Goal: Task Accomplishment & Management: Use online tool/utility

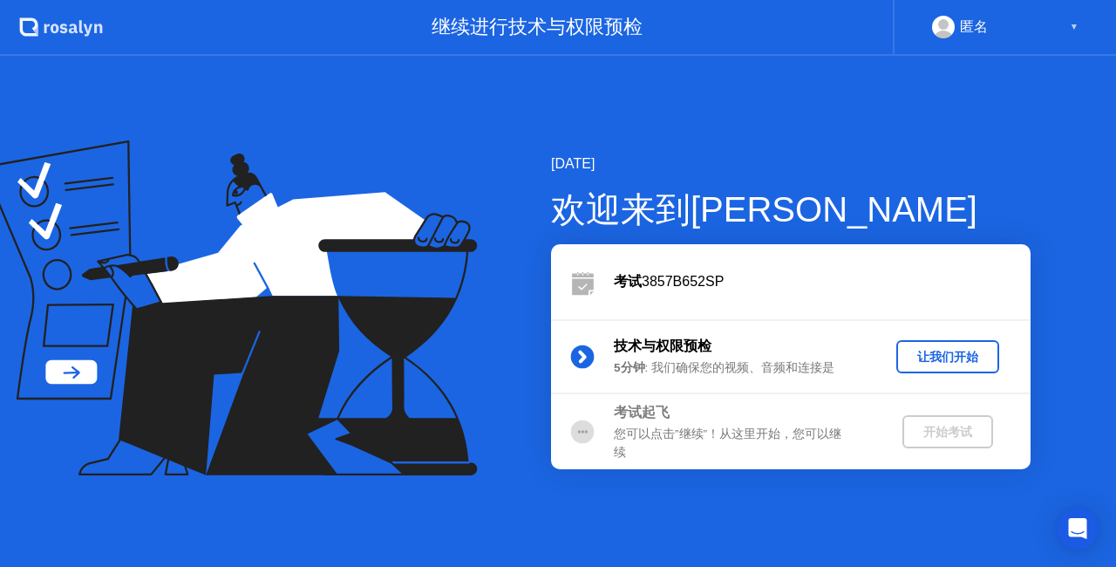
click at [929, 351] on div "让我们开始" at bounding box center [947, 357] width 89 height 17
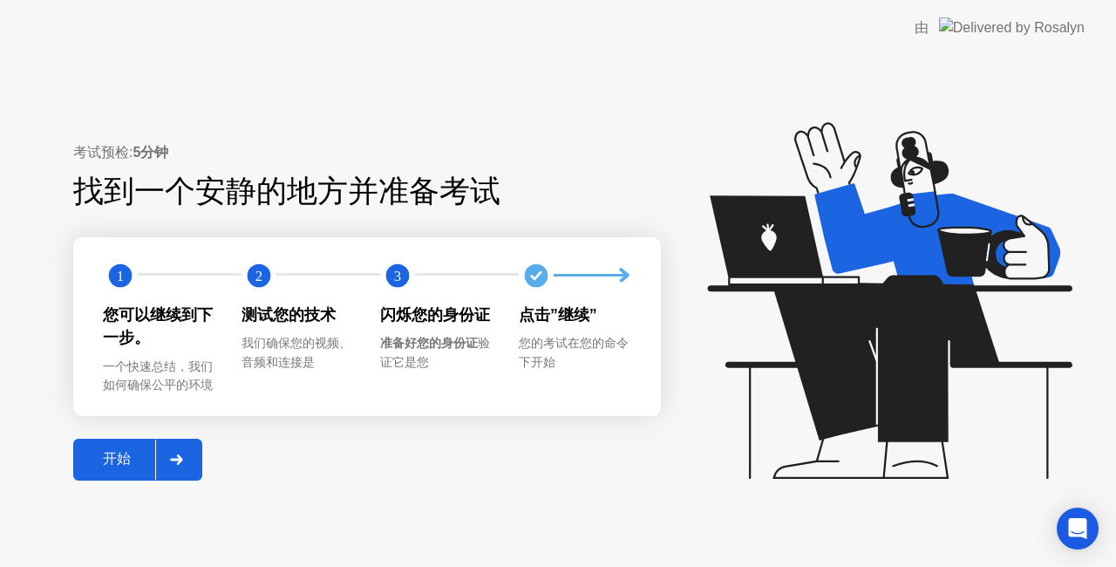
click at [180, 464] on icon at bounding box center [176, 459] width 13 height 10
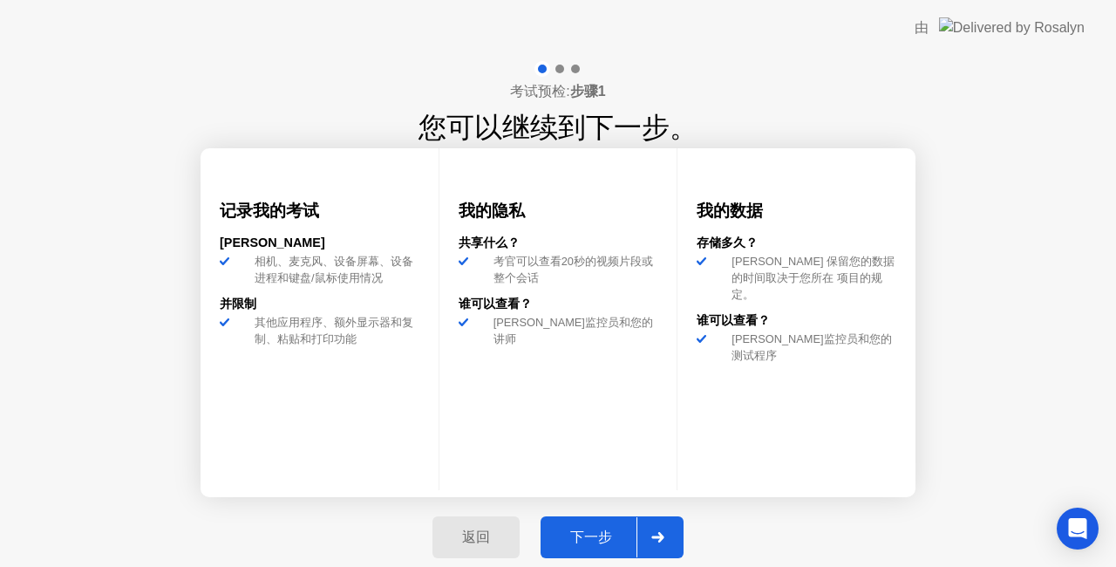
click at [652, 537] on icon at bounding box center [657, 537] width 12 height 10
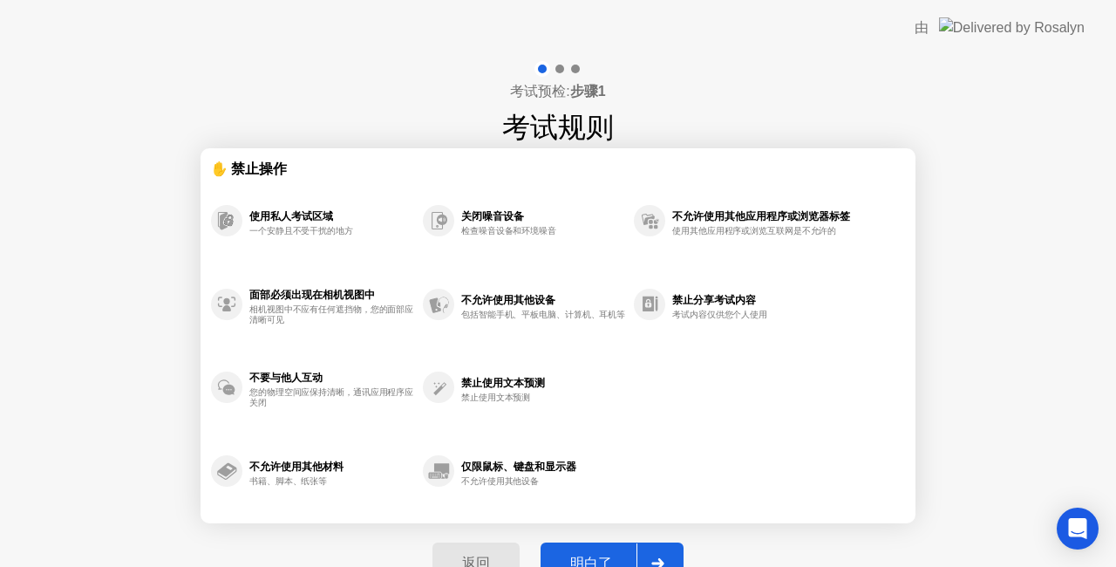
click at [657, 552] on div at bounding box center [658, 563] width 42 height 40
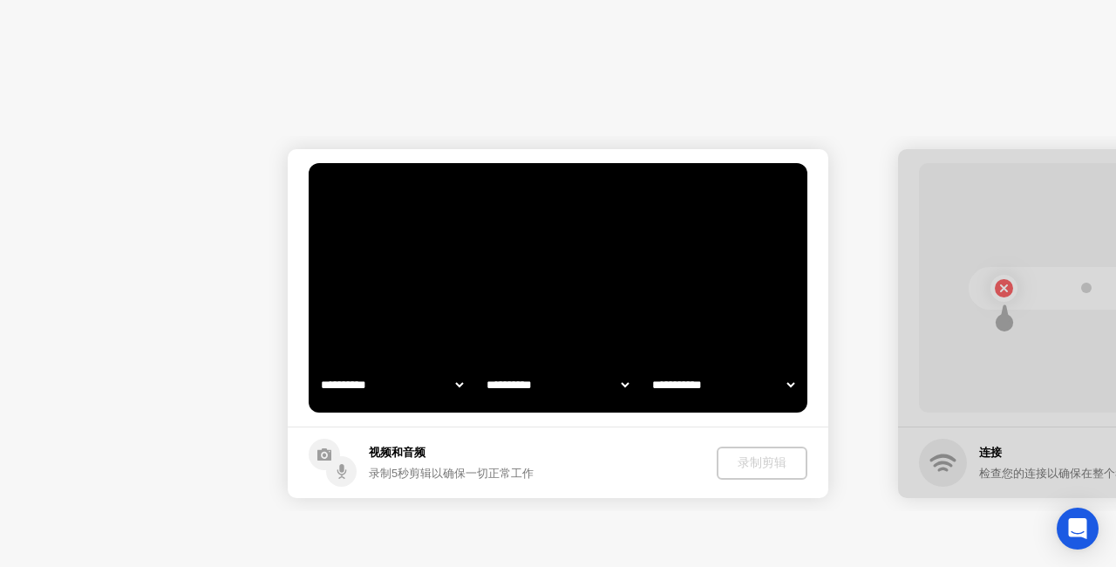
select select "**********"
select select "*******"
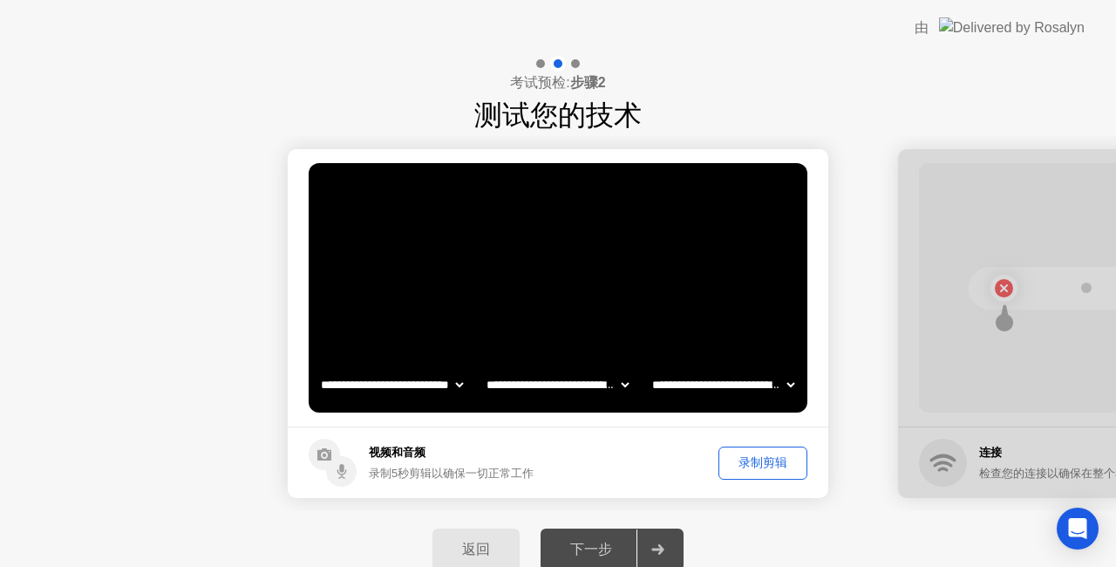
click at [493, 548] on div "返回" at bounding box center [476, 550] width 77 height 18
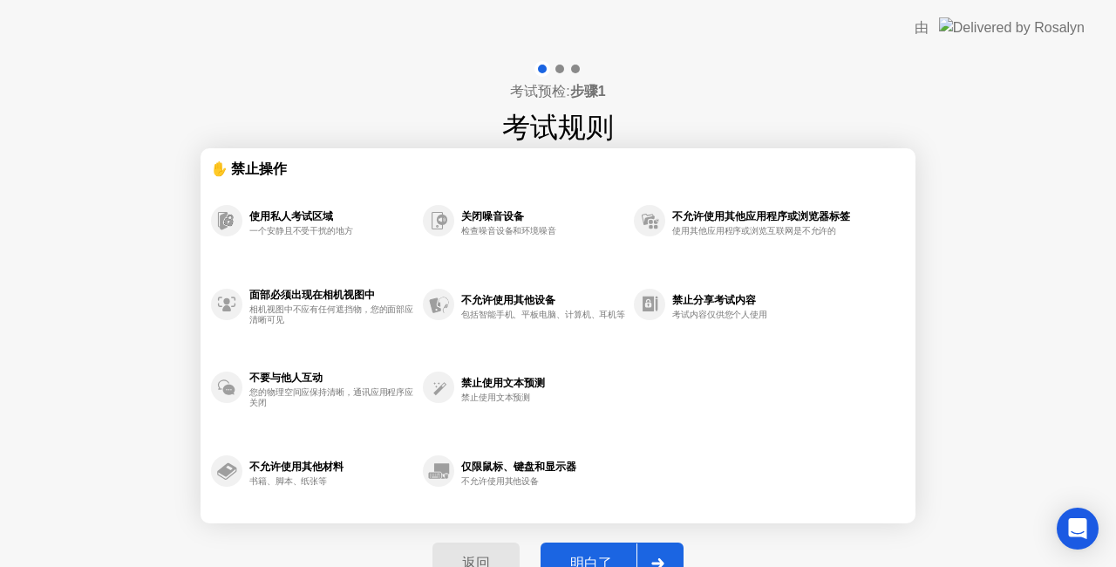
click at [577, 545] on button "明白了" at bounding box center [612, 563] width 143 height 42
select select "**********"
select select "*******"
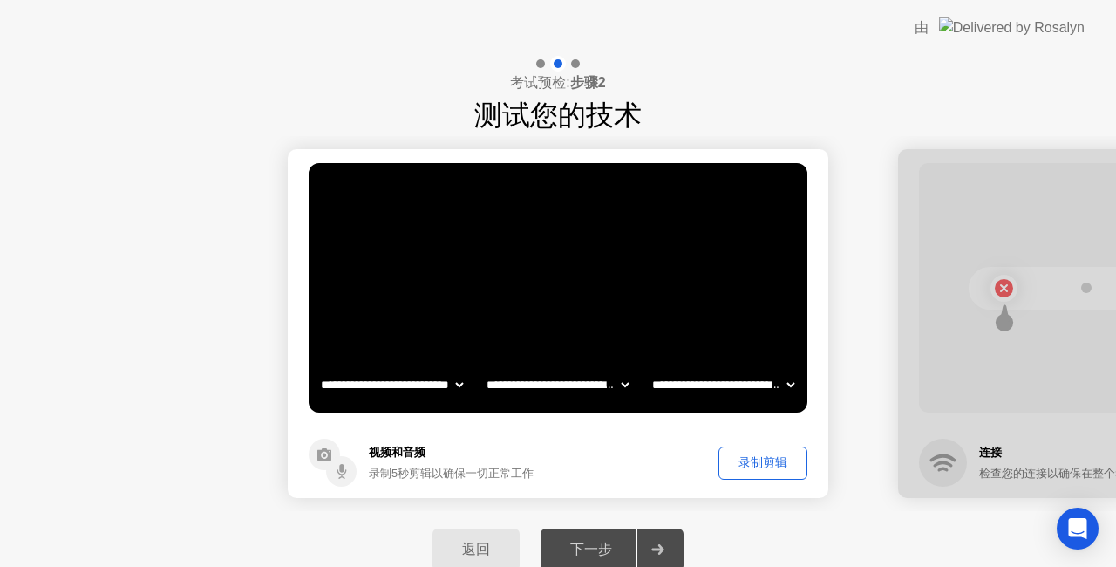
click at [766, 465] on div "录制剪辑" at bounding box center [763, 462] width 77 height 17
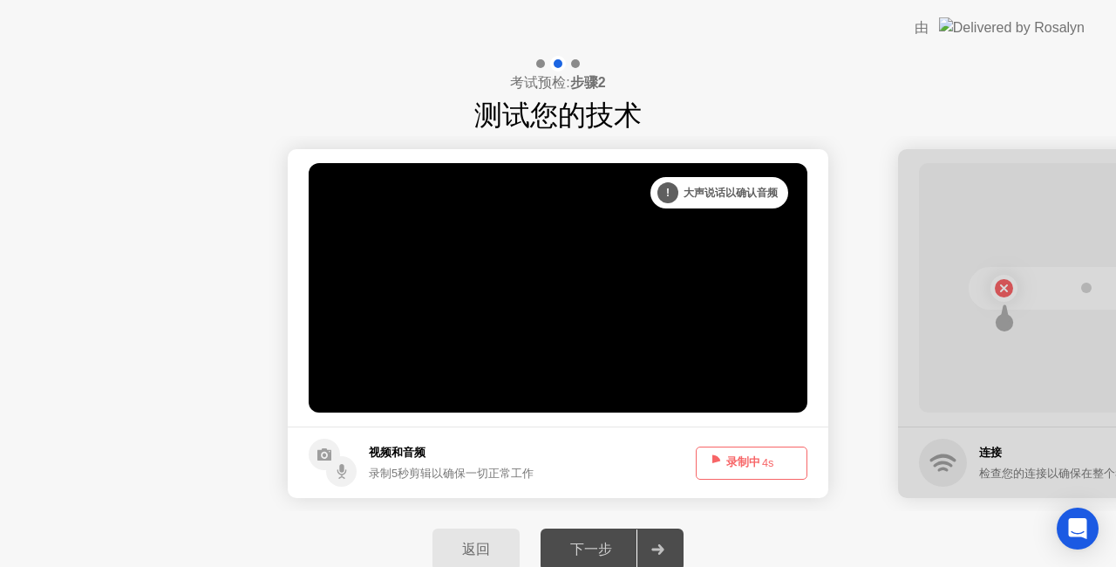
click at [771, 459] on span "4s" at bounding box center [768, 462] width 12 height 13
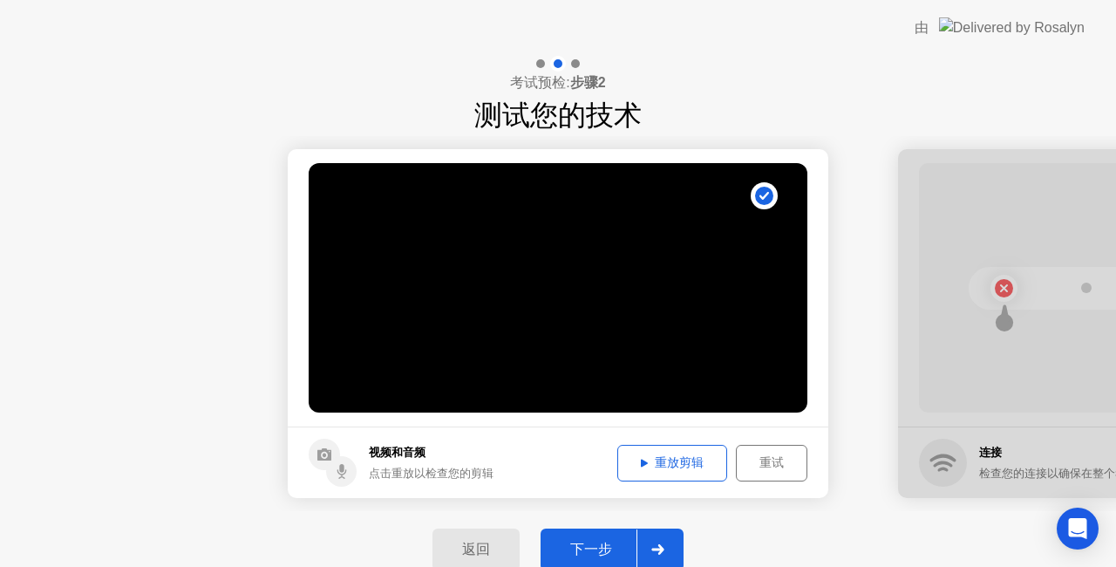
click at [662, 536] on div at bounding box center [658, 549] width 42 height 40
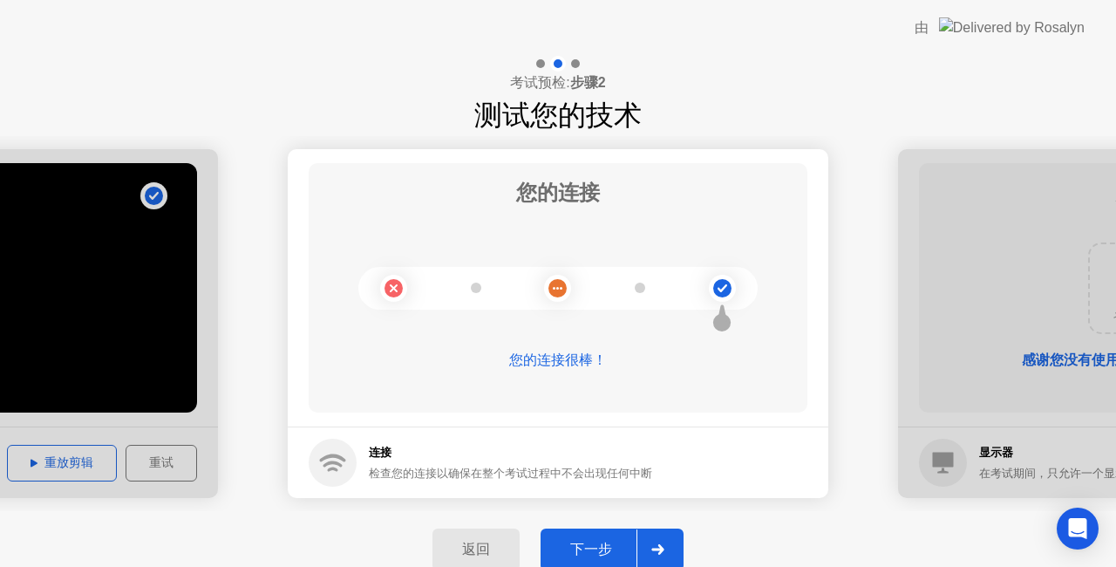
click at [629, 558] on div "下一步" at bounding box center [591, 550] width 91 height 18
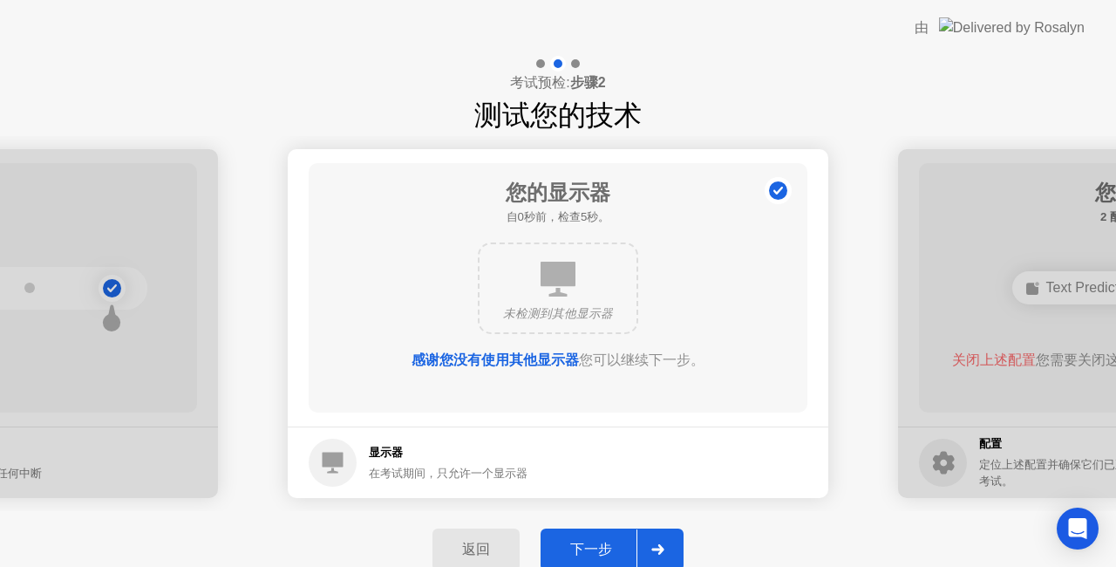
click at [623, 551] on div "下一步" at bounding box center [591, 550] width 91 height 18
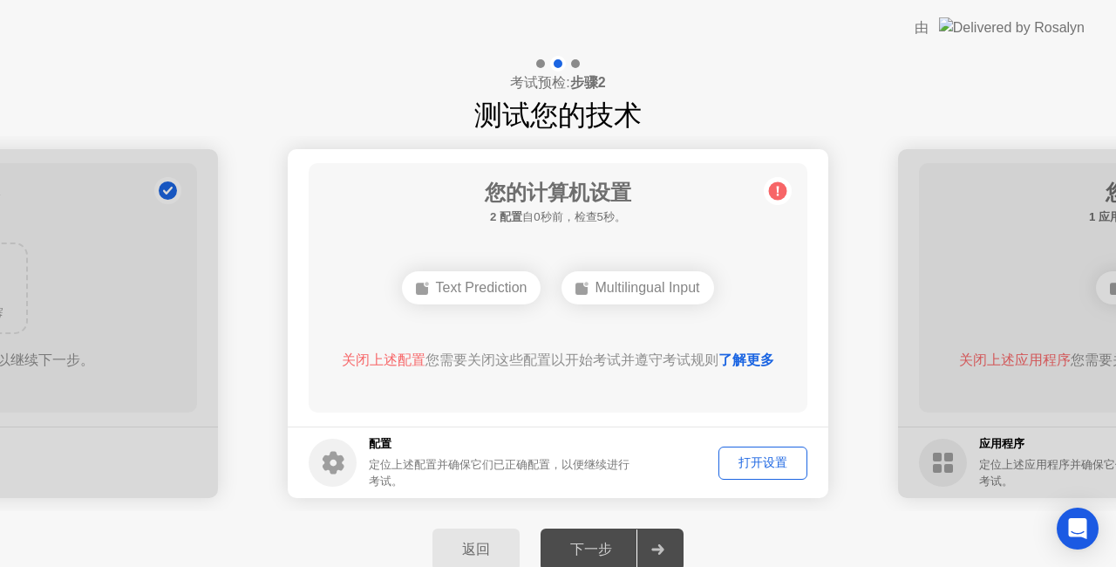
click at [623, 551] on div "下一步" at bounding box center [591, 550] width 91 height 18
click at [776, 459] on div "打开设置" at bounding box center [763, 462] width 77 height 17
click at [613, 548] on div "下一步" at bounding box center [591, 550] width 91 height 18
click at [635, 542] on div "下一步" at bounding box center [591, 550] width 91 height 18
click at [780, 187] on circle at bounding box center [778, 191] width 18 height 18
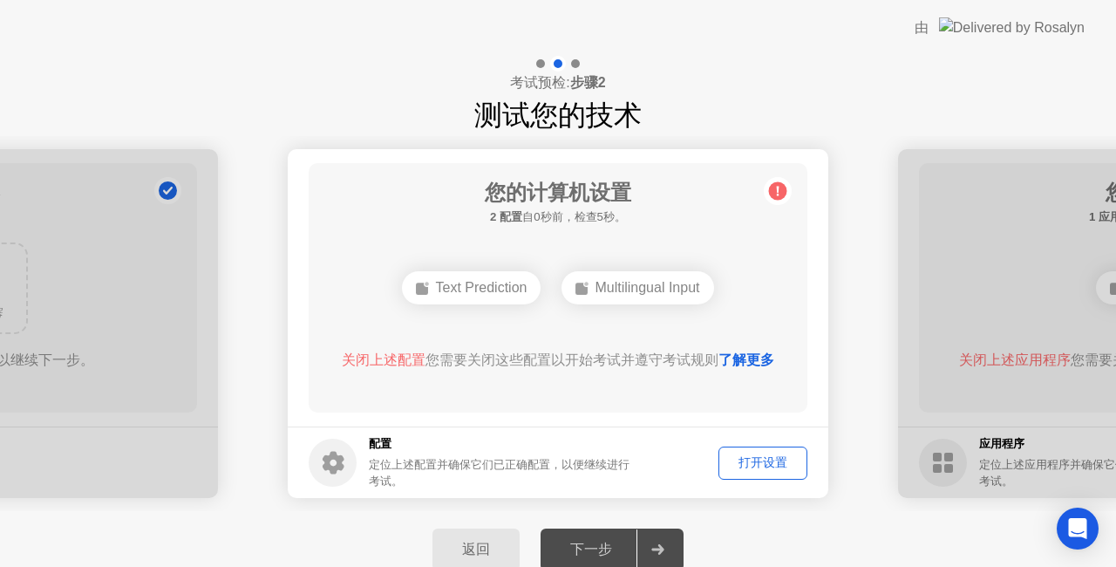
click at [768, 454] on div "打开设置" at bounding box center [763, 462] width 77 height 17
click at [516, 450] on h5 "配置" at bounding box center [501, 443] width 264 height 17
click at [513, 450] on h5 "配置" at bounding box center [501, 443] width 264 height 17
click at [752, 357] on link "了解更多" at bounding box center [746, 359] width 56 height 15
click at [487, 544] on div "返回" at bounding box center [476, 550] width 77 height 18
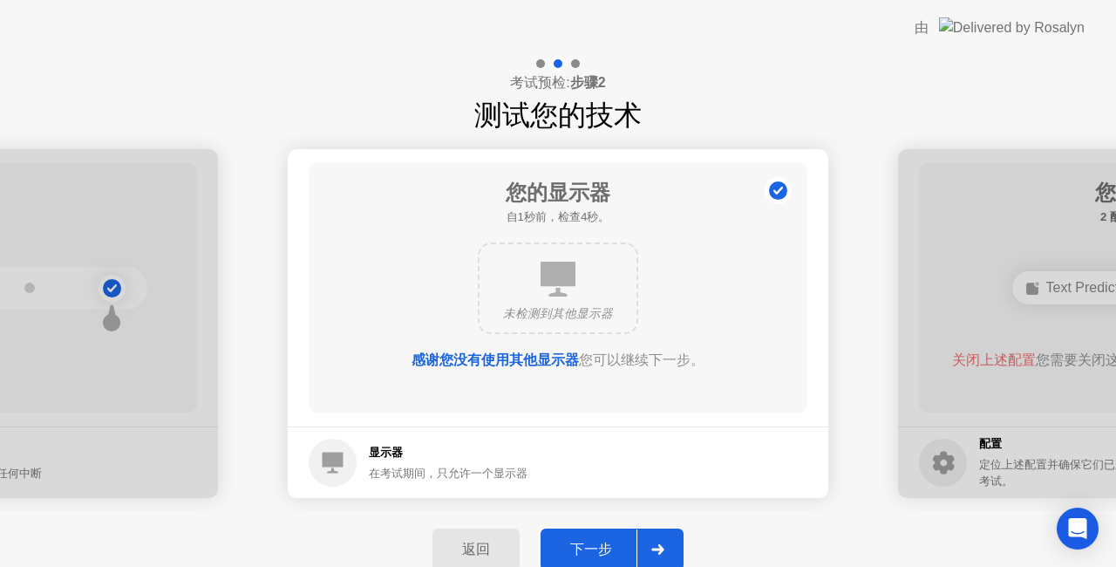
click at [617, 541] on div "下一步" at bounding box center [591, 550] width 91 height 18
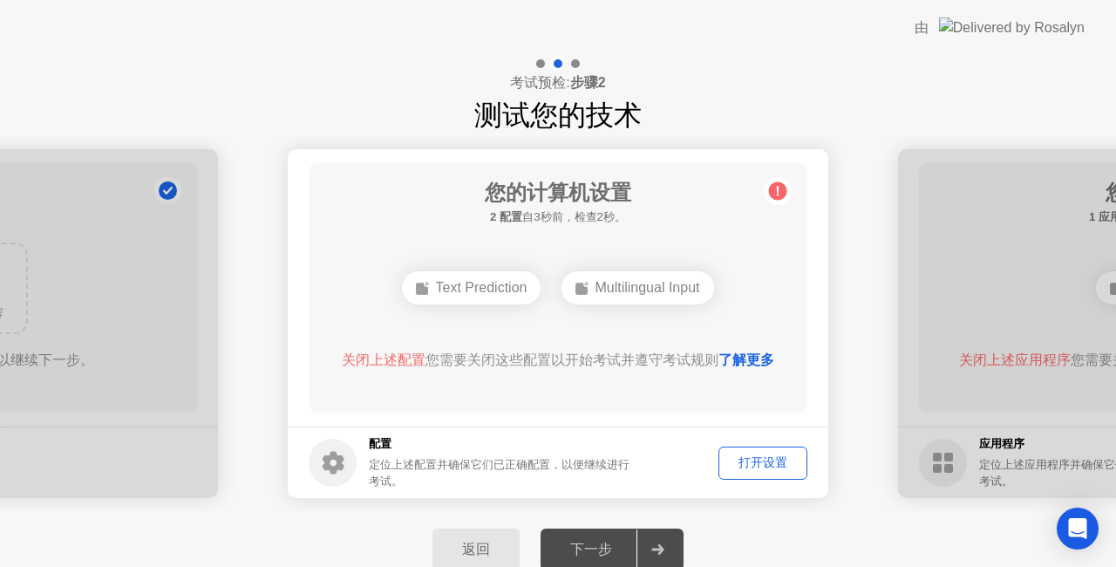
click at [460, 286] on div "Text Prediction" at bounding box center [471, 287] width 139 height 33
click at [779, 464] on div "打开设置" at bounding box center [763, 462] width 77 height 17
click at [736, 464] on div "打开设置" at bounding box center [763, 462] width 77 height 17
click at [760, 467] on div "打开设置" at bounding box center [763, 462] width 77 height 17
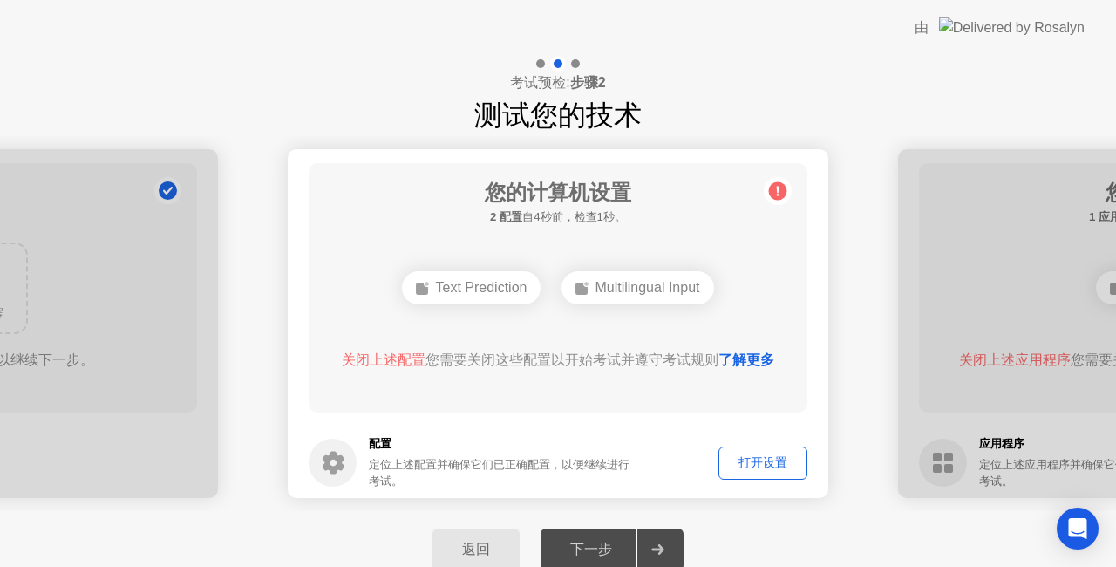
click at [480, 552] on div "返回" at bounding box center [476, 550] width 77 height 18
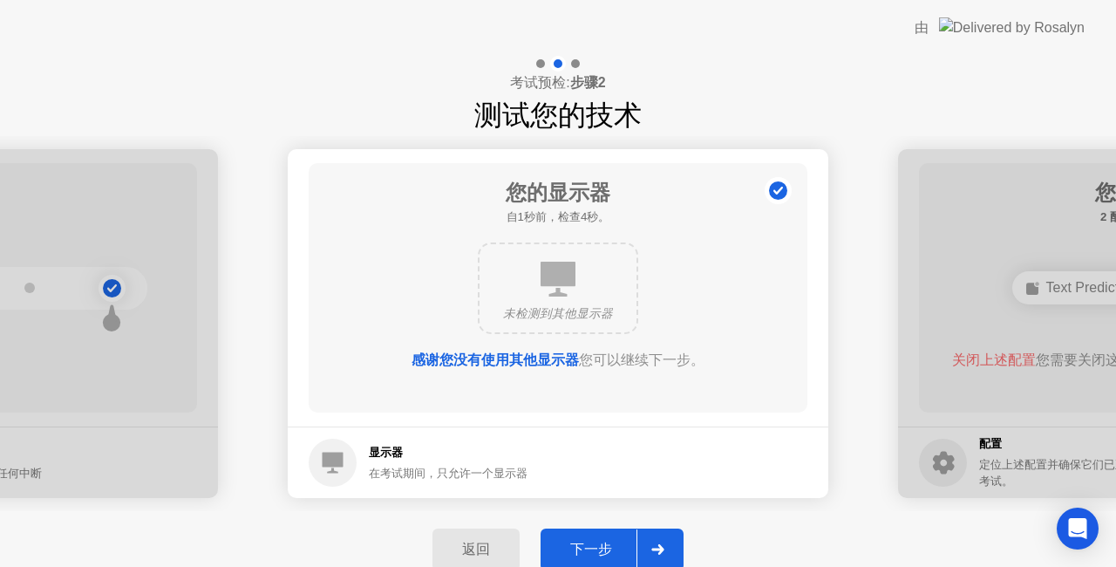
click at [640, 545] on div at bounding box center [658, 549] width 42 height 40
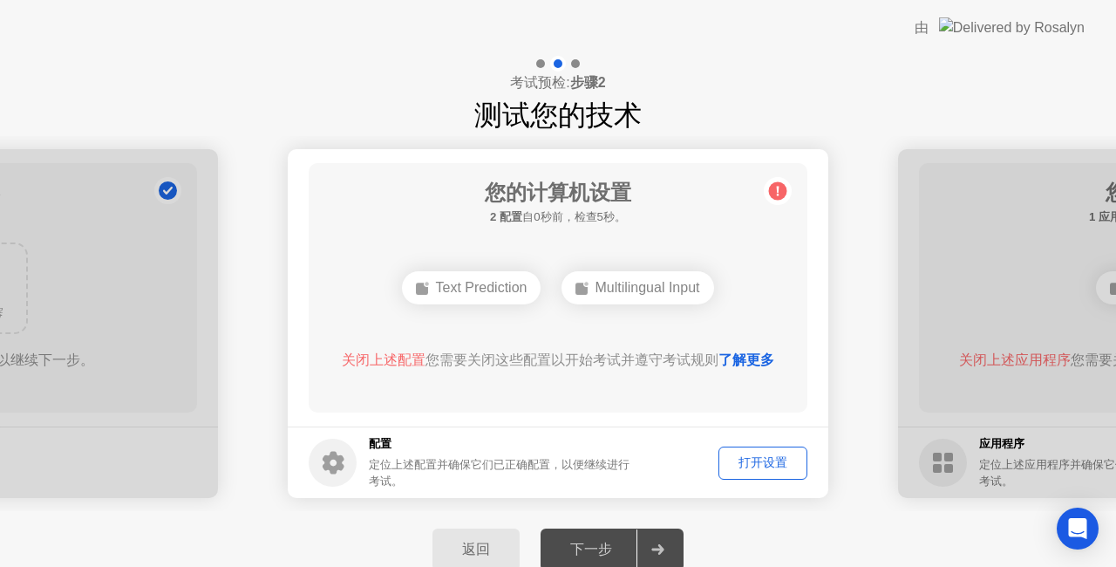
click at [670, 544] on div at bounding box center [658, 549] width 42 height 40
click at [623, 401] on div "您的计算机设置 2 配置 自0秒前，检查5秒。 Text Prediction Multilingual Input 关闭上述配置 您需要关闭这些配置以开始考…" at bounding box center [558, 287] width 499 height 249
click at [774, 459] on div "打开设置" at bounding box center [763, 462] width 77 height 17
